Goal: Transaction & Acquisition: Purchase product/service

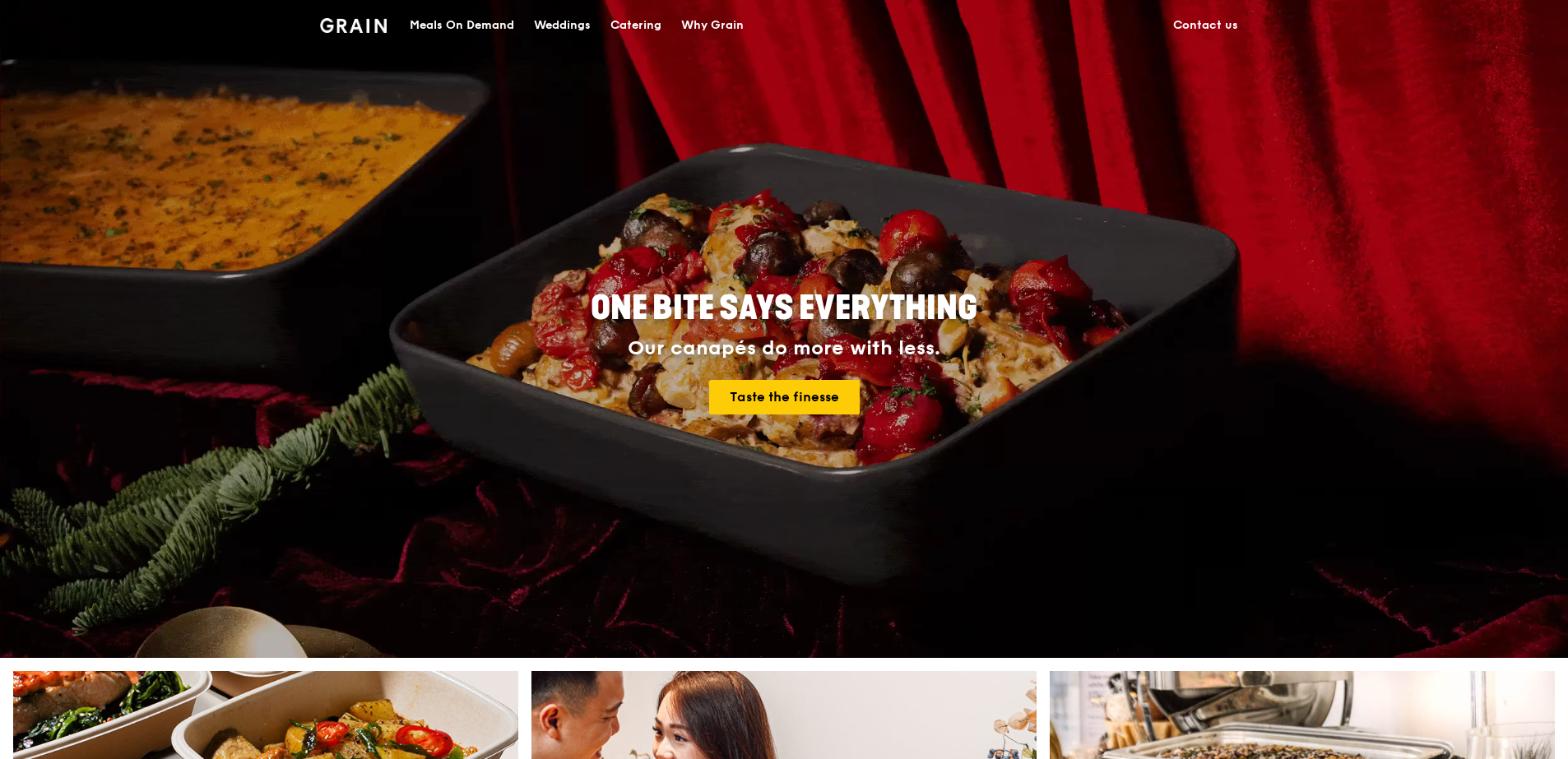
click at [614, 24] on div "Catering" at bounding box center [635, 25] width 51 height 49
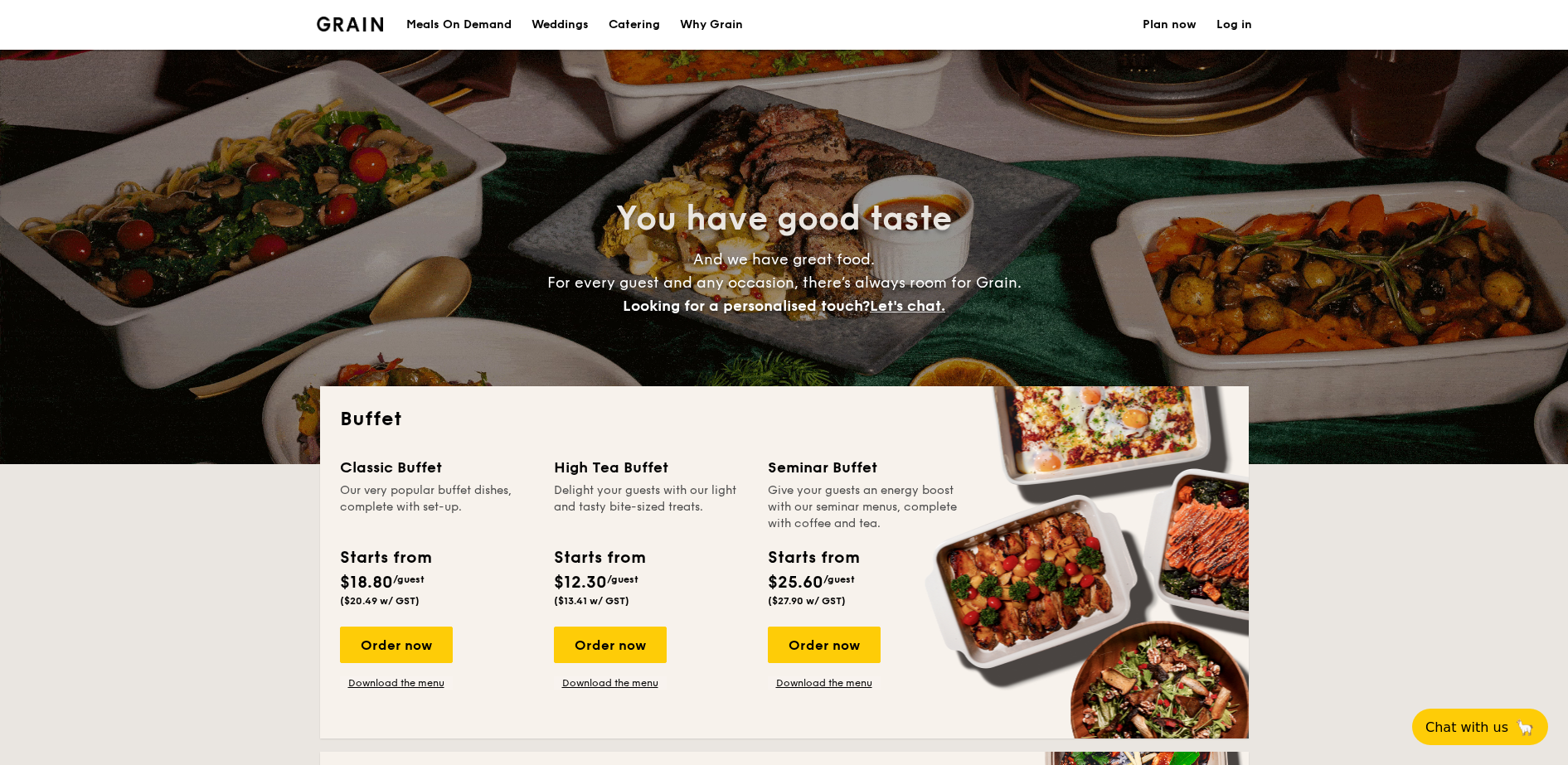
select select
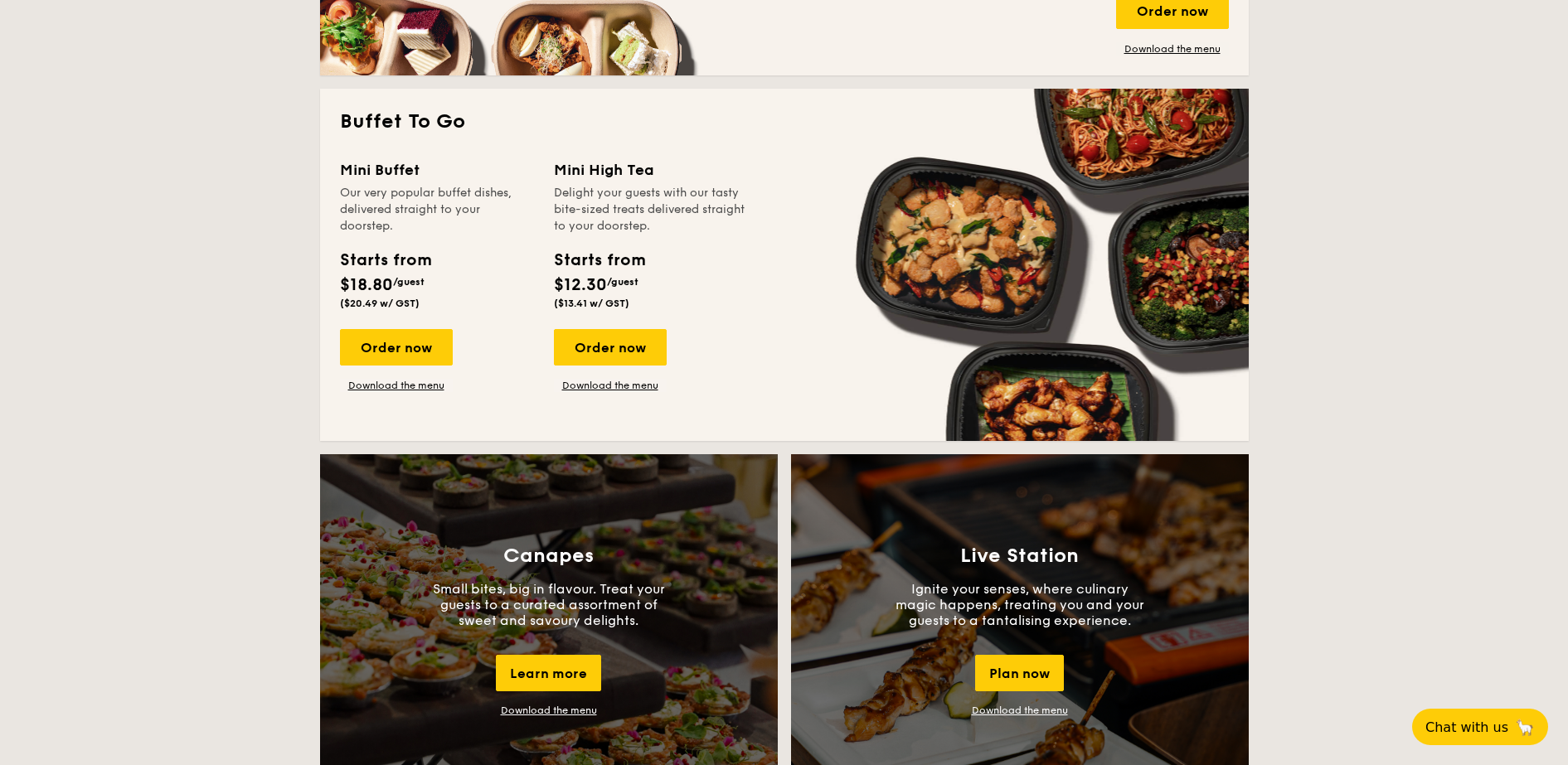
scroll to position [1036, 0]
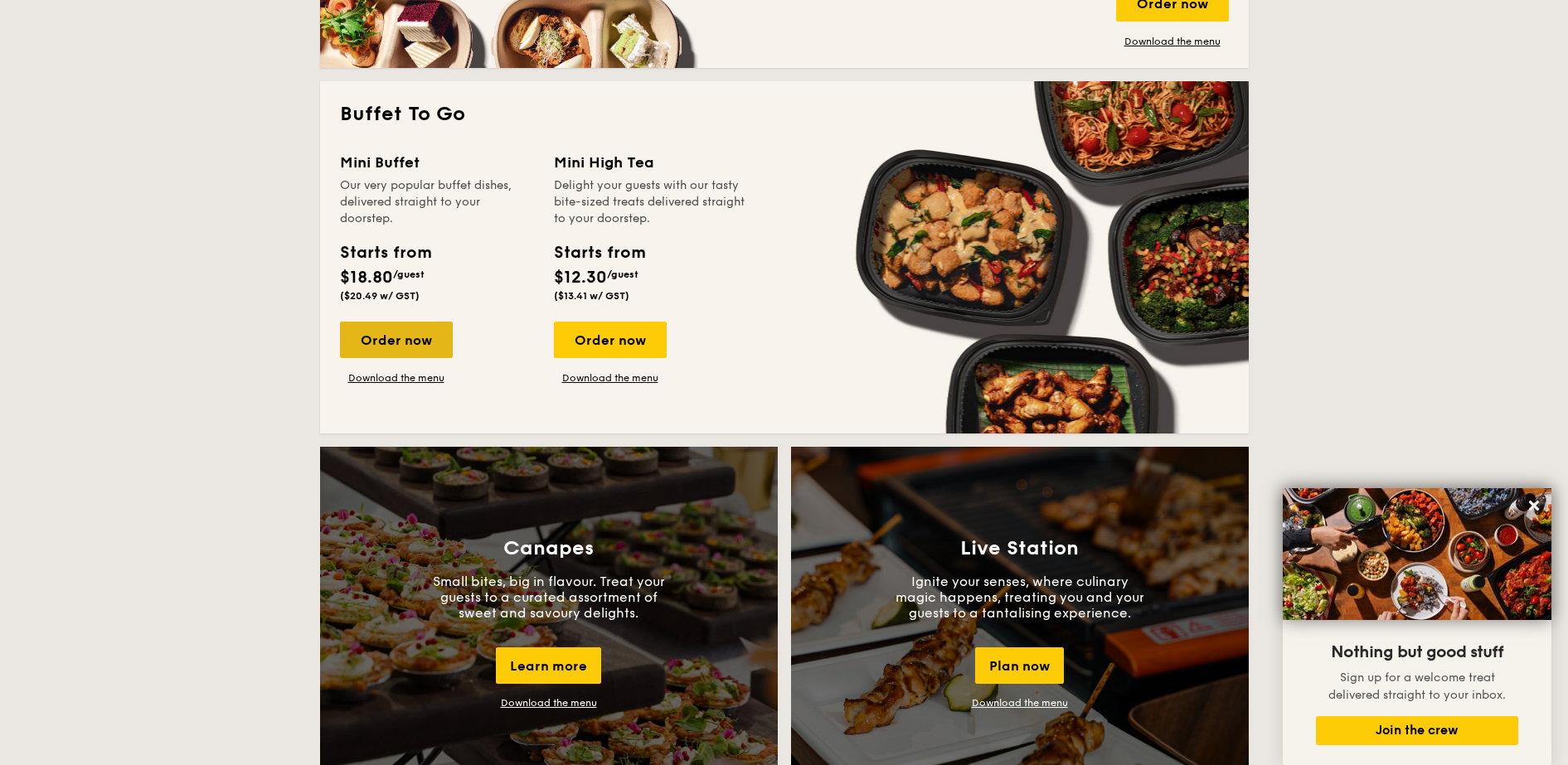
click at [363, 342] on div "Order now" at bounding box center [396, 340] width 113 height 36
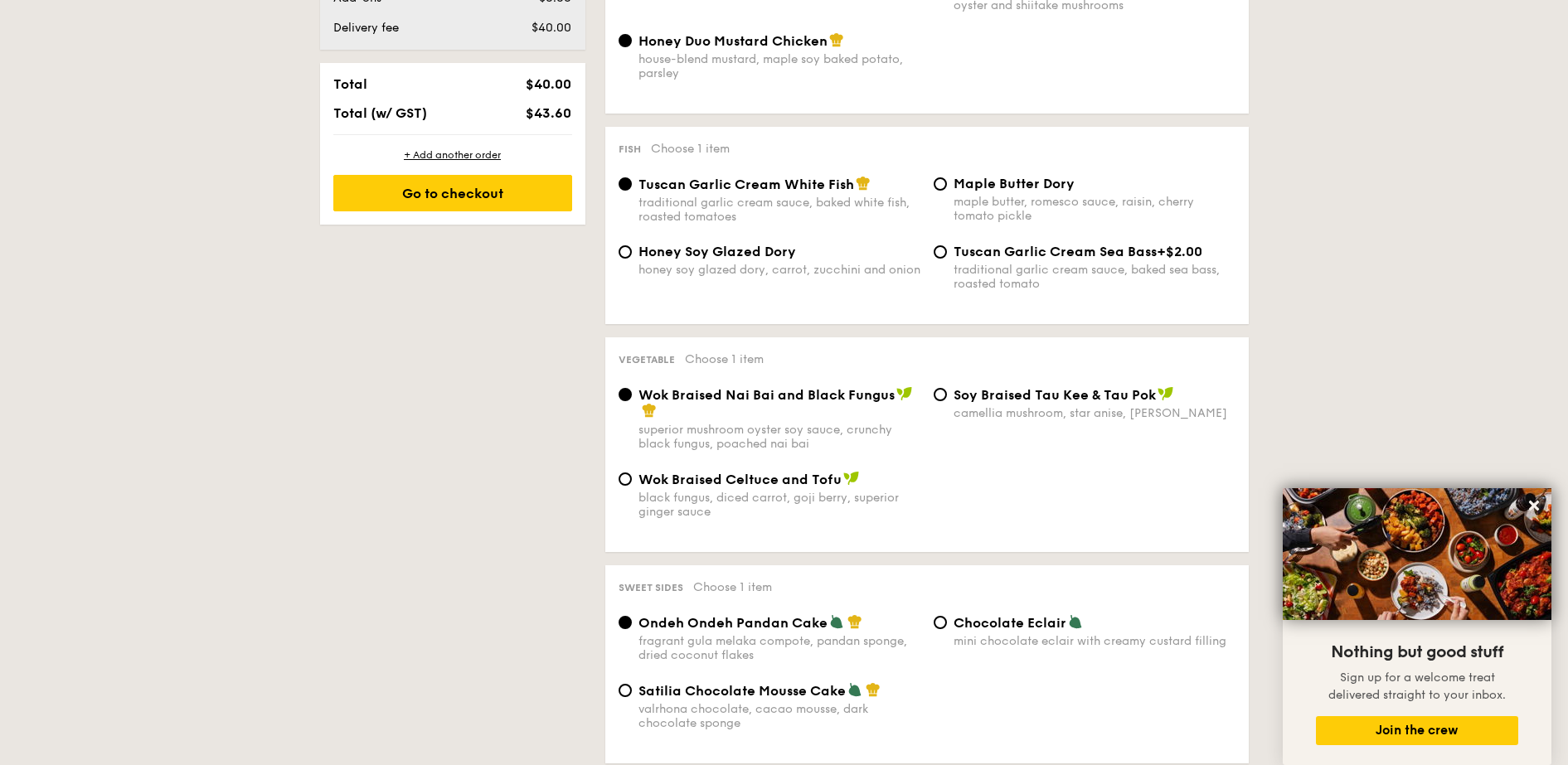
scroll to position [562, 0]
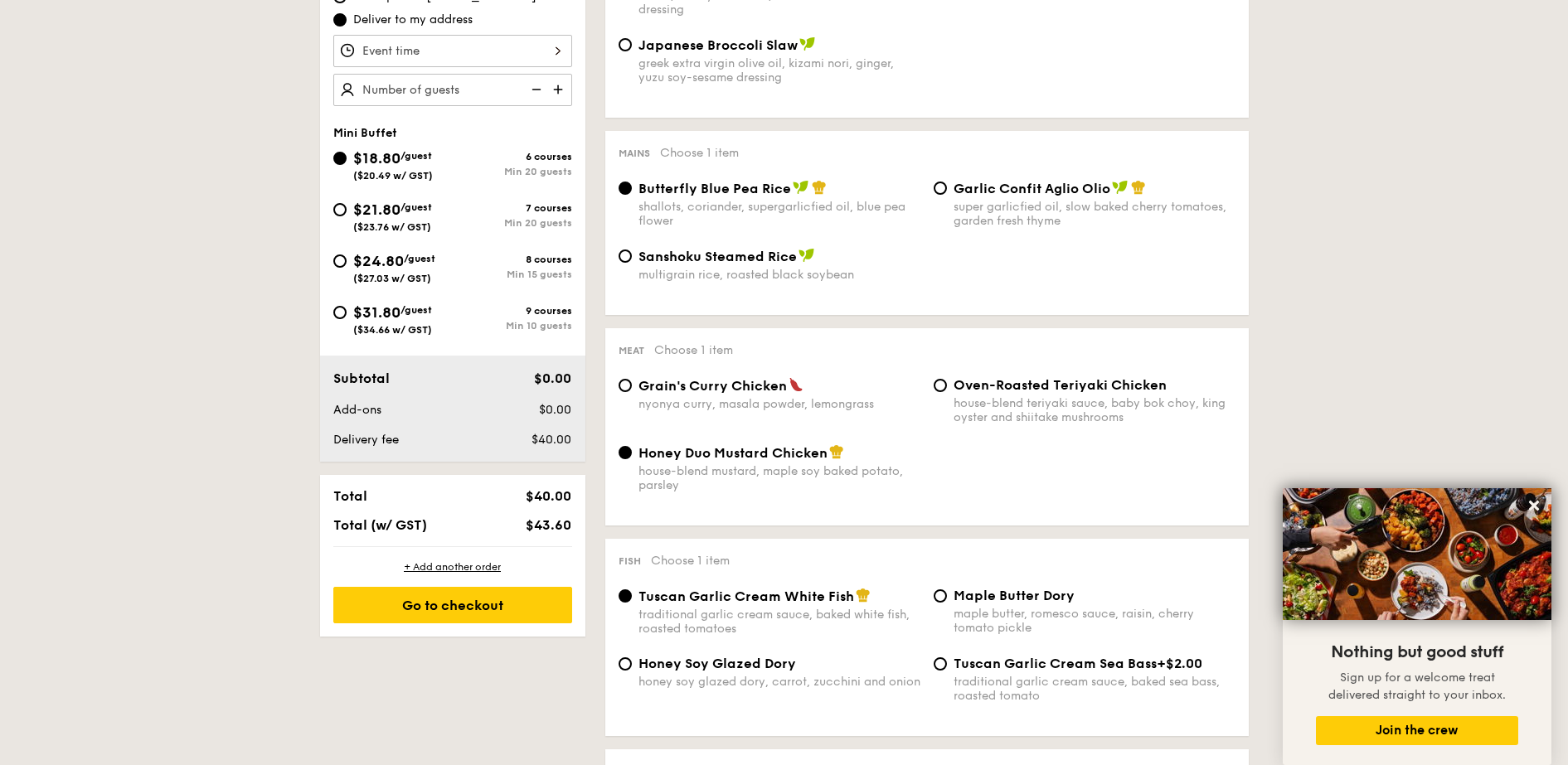
click at [386, 316] on span "$31.80" at bounding box center [377, 312] width 47 height 19
click at [347, 316] on input "$31.80 /guest ($34.66 w/ GST) 9 courses Min 10 guests" at bounding box center [340, 312] width 14 height 14
radio input "true"
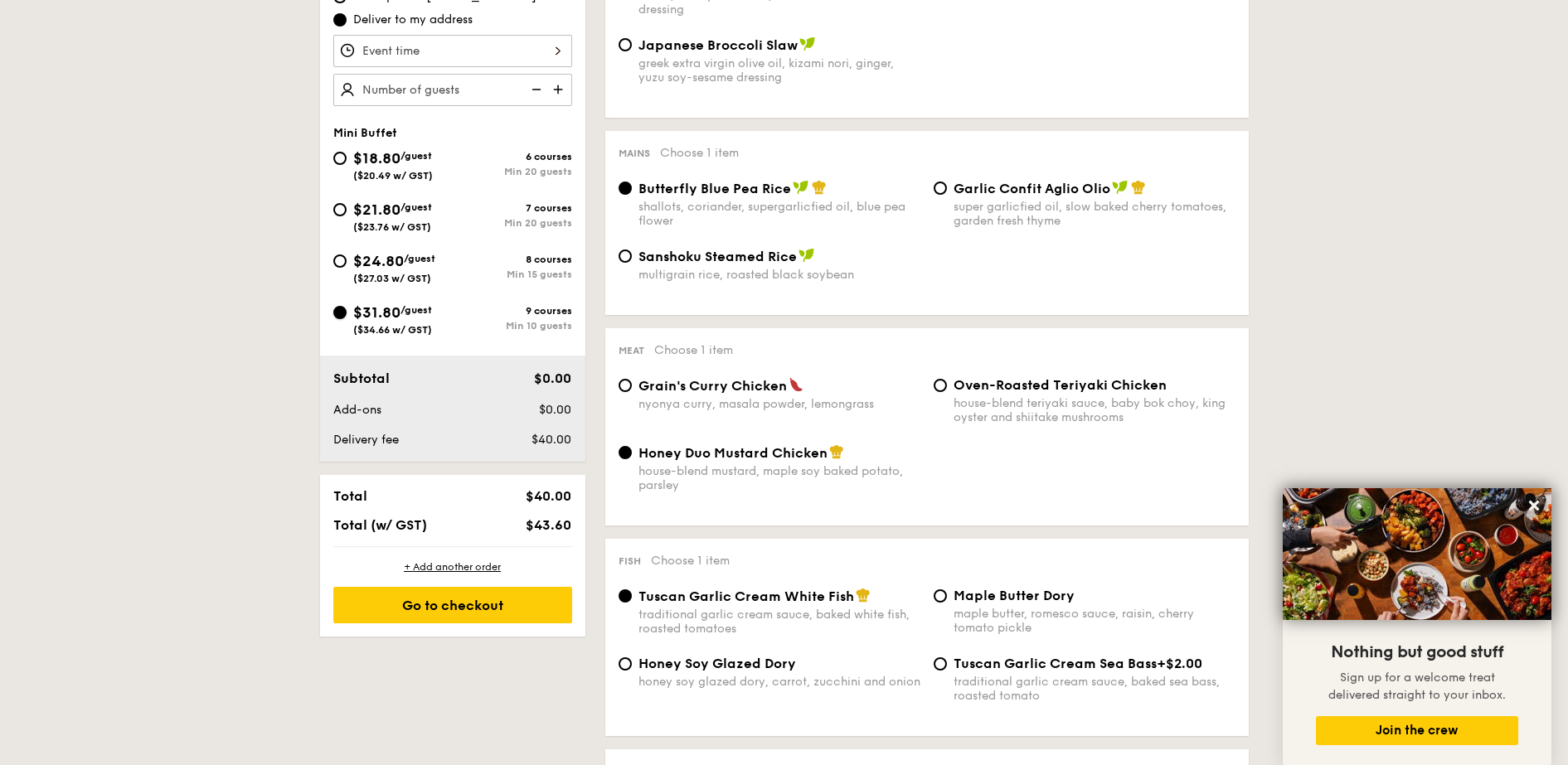
radio input "false"
radio input "true"
